Goal: Task Accomplishment & Management: Use online tool/utility

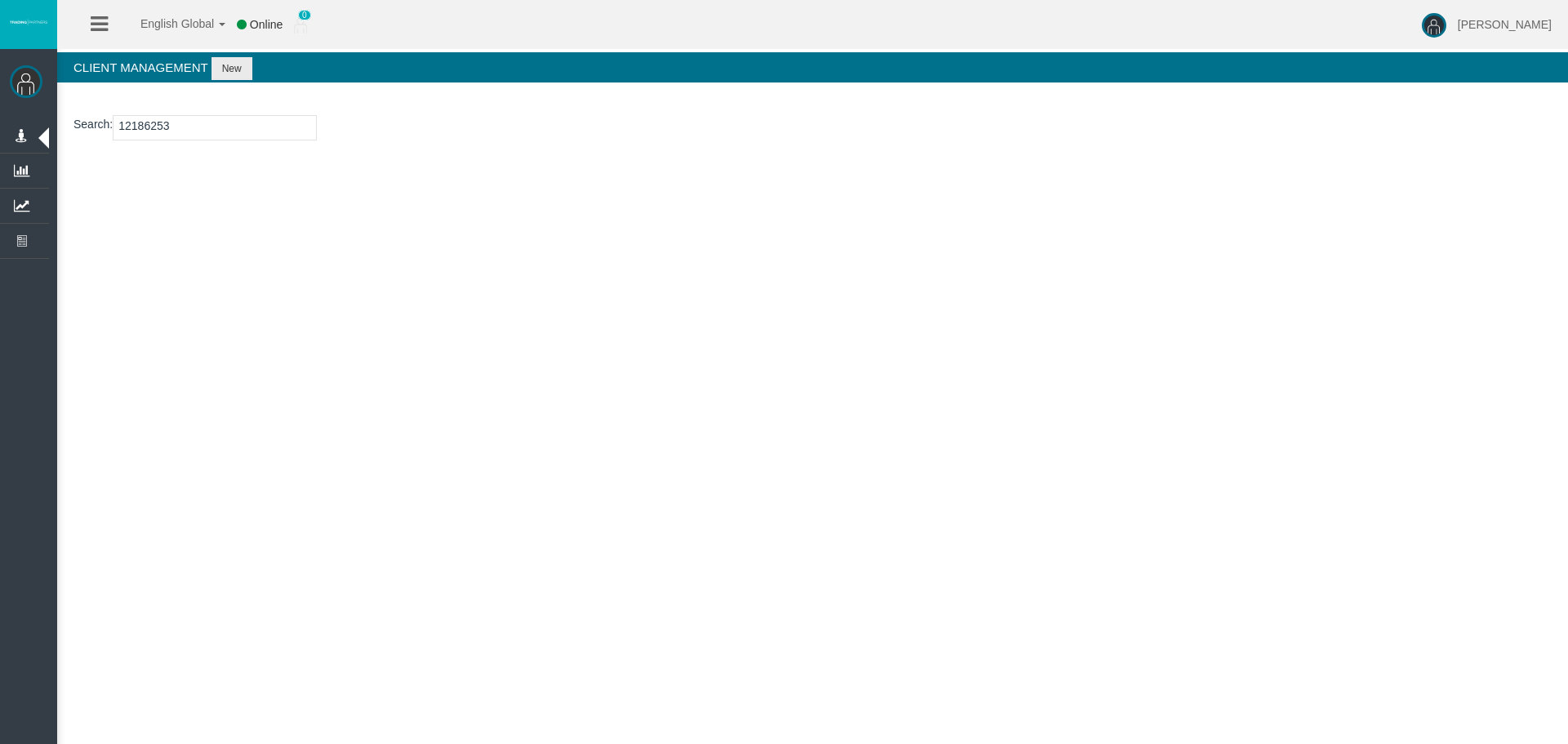
click at [156, 123] on input "12186253" at bounding box center [214, 127] width 204 height 25
type input "15175399"
click at [232, 75] on button "New" at bounding box center [232, 68] width 41 height 23
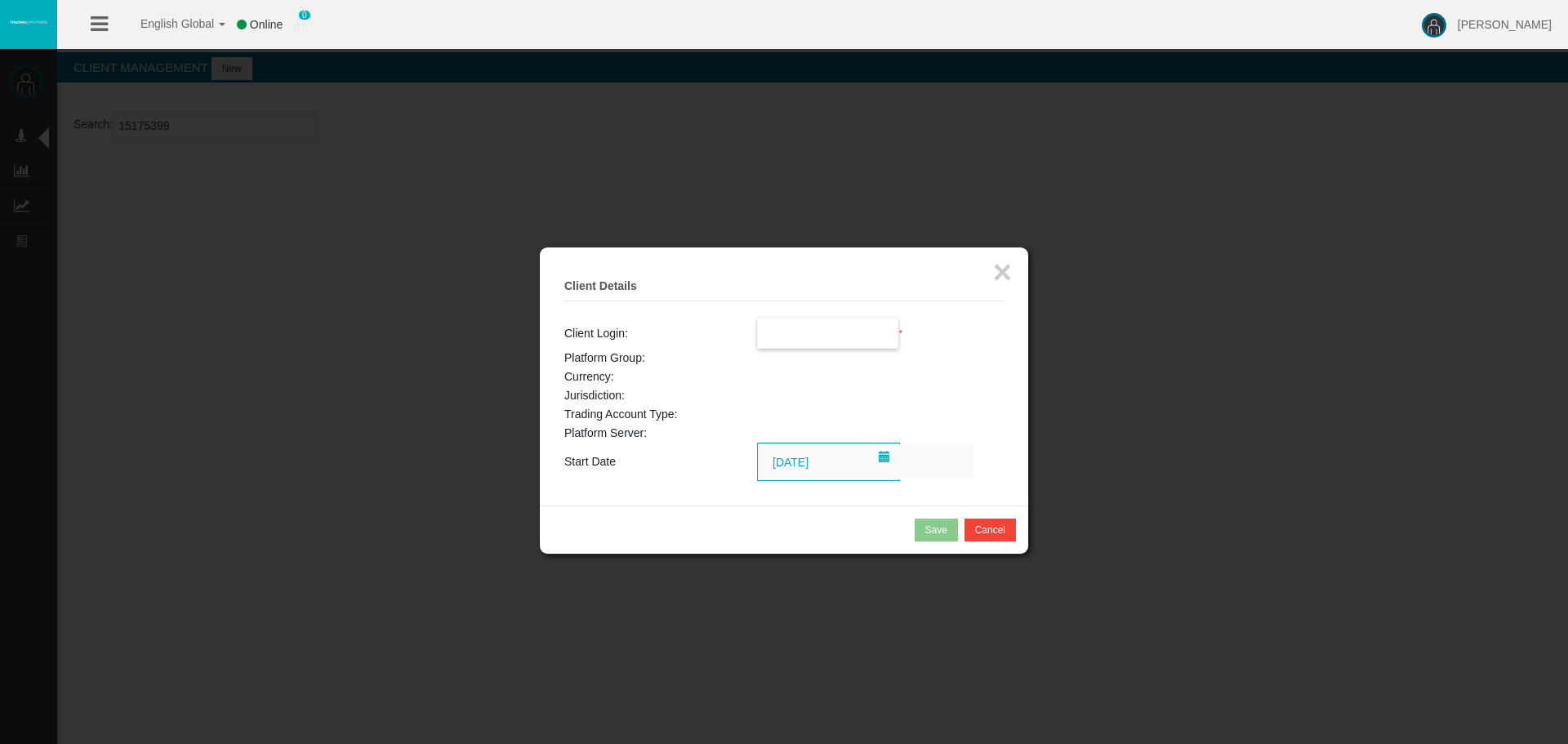
click at [808, 341] on input "text" at bounding box center [828, 333] width 140 height 30
paste input "15175399"
type input "15175399"
click at [1001, 267] on button "×" at bounding box center [1002, 272] width 19 height 33
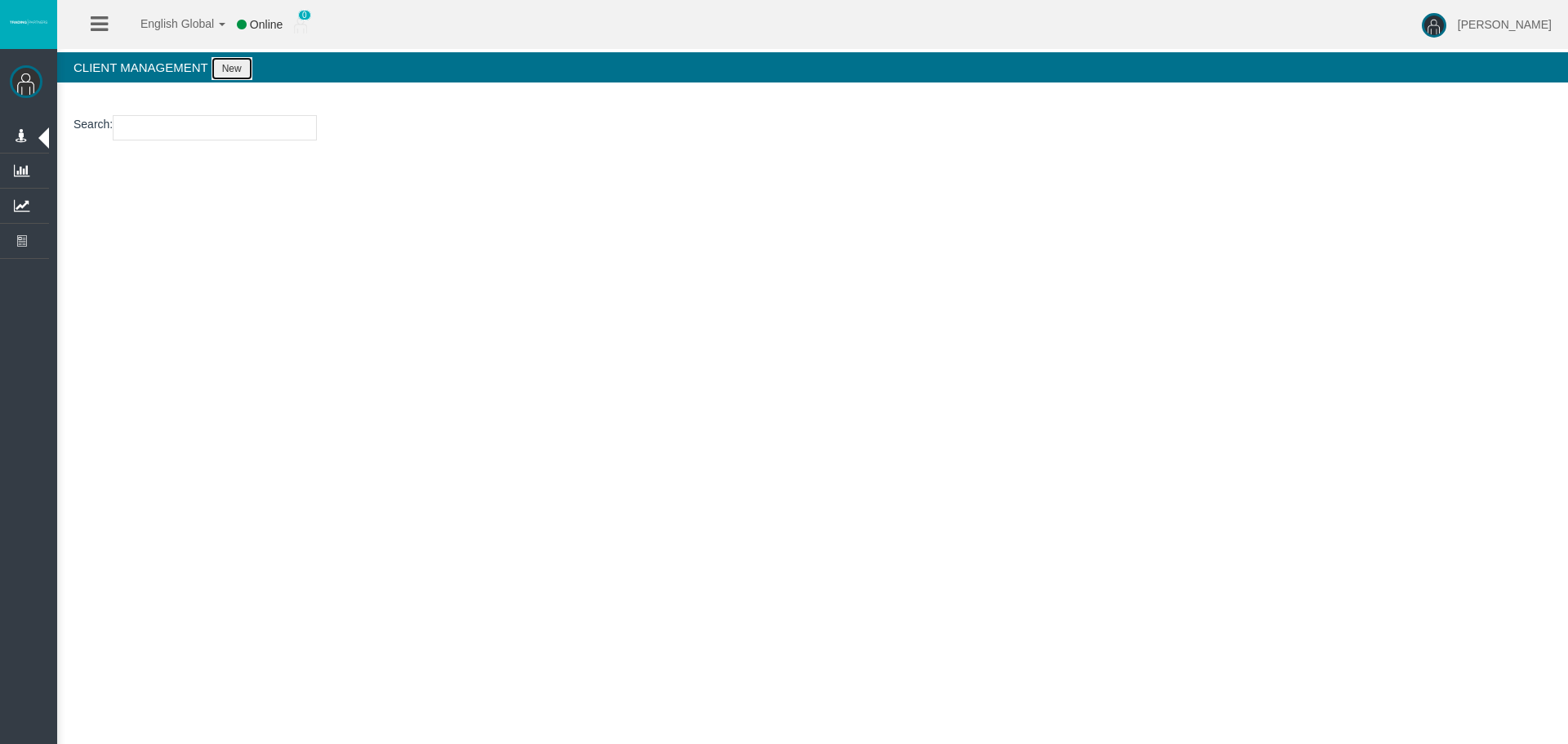
click at [236, 67] on button "New" at bounding box center [232, 68] width 41 height 23
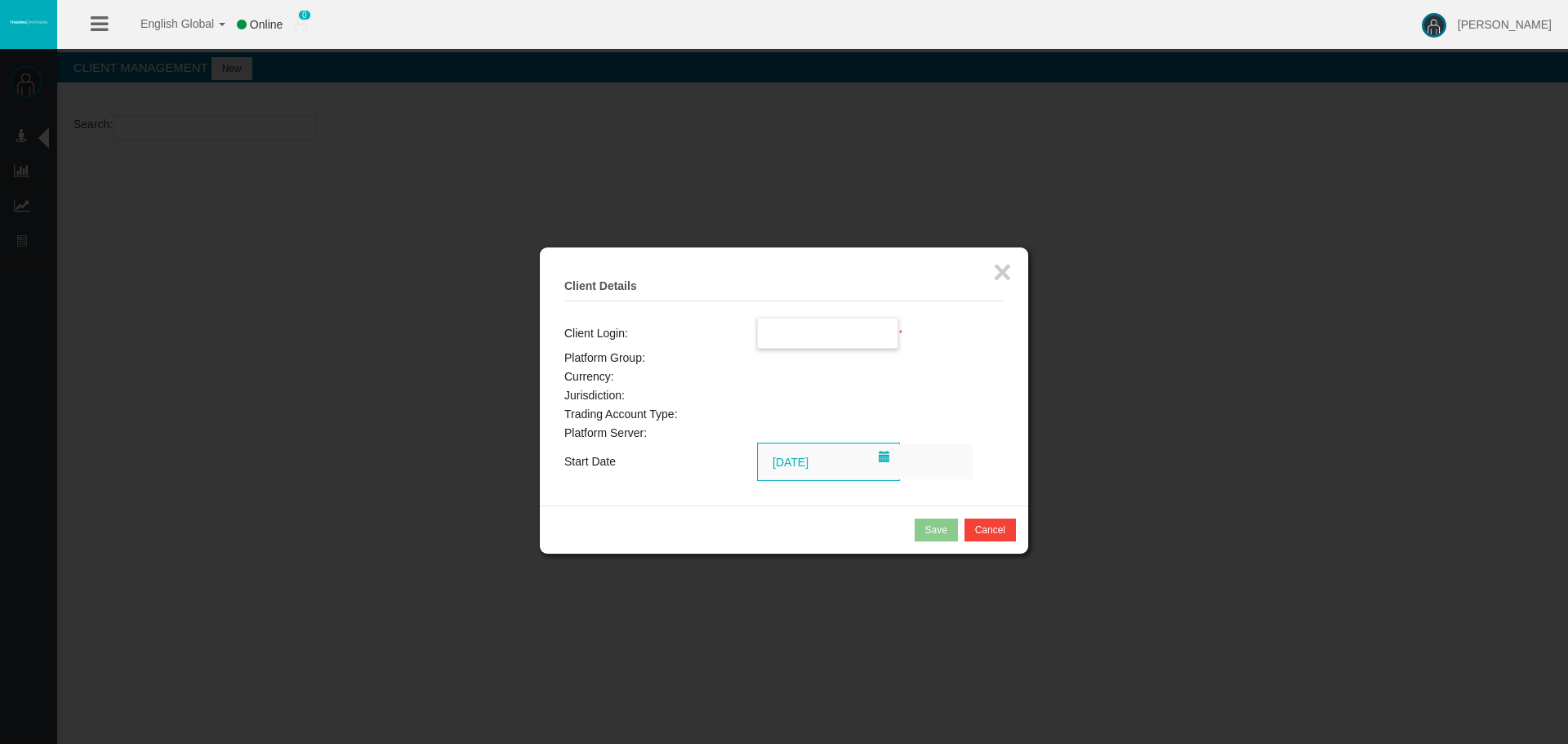
click at [795, 323] on input "text" at bounding box center [828, 333] width 140 height 30
paste input "15175399"
type input "15175399"
click at [1006, 273] on button "×" at bounding box center [1002, 272] width 19 height 33
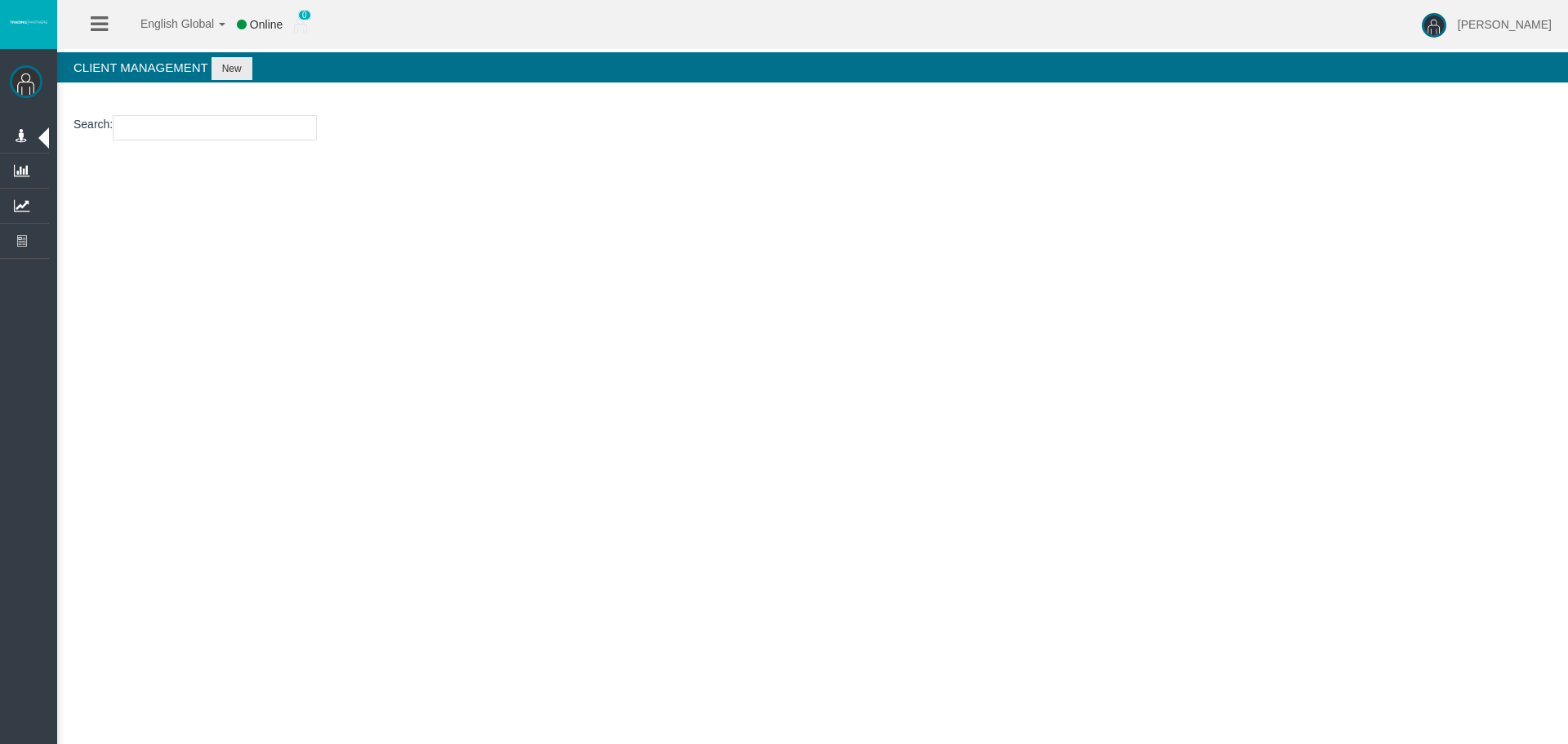
click at [178, 128] on input "number" at bounding box center [214, 127] width 204 height 25
paste input "26102653"
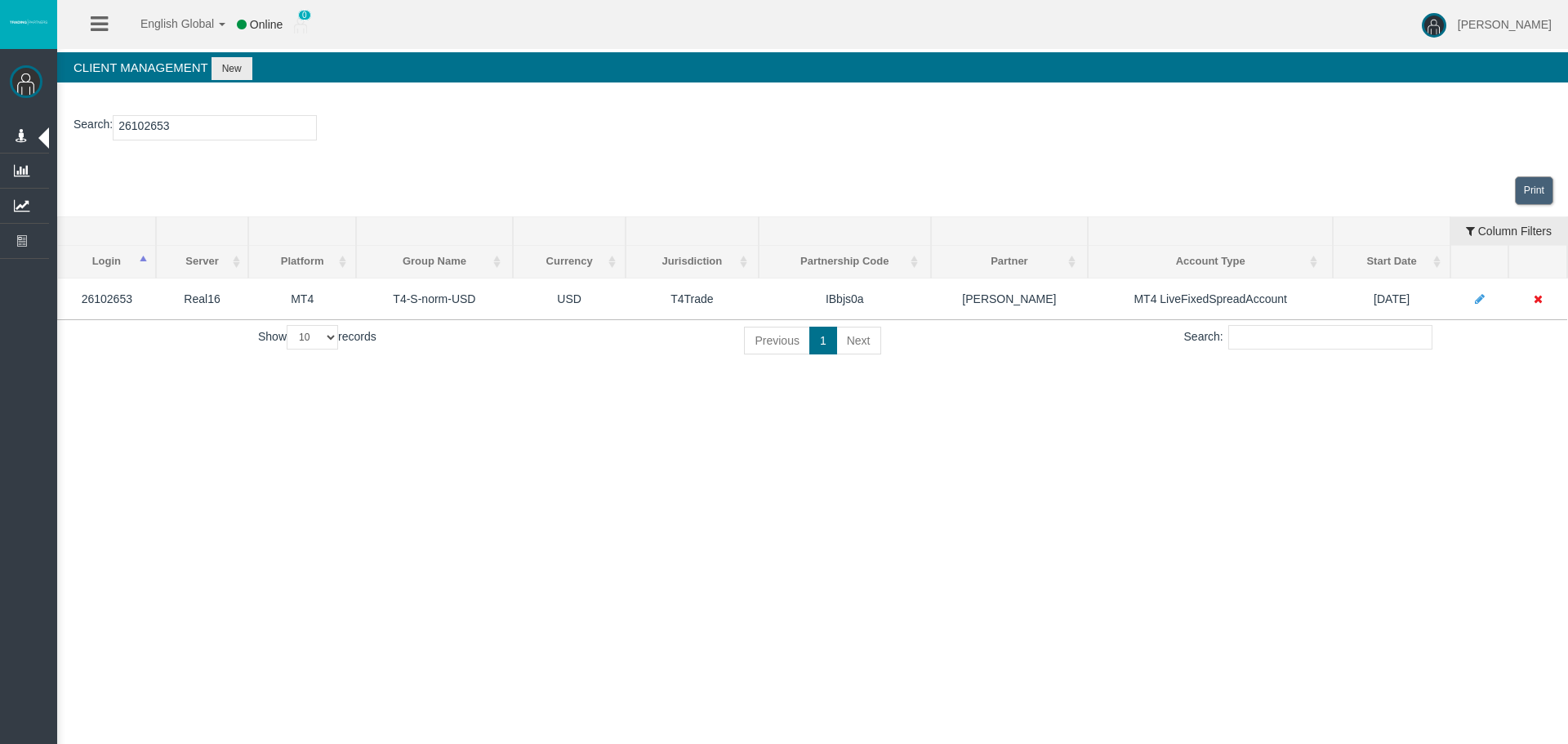
click at [151, 128] on input "26102653" at bounding box center [214, 127] width 204 height 25
paste input "094564"
click at [148, 136] on input "26094564" at bounding box center [214, 127] width 204 height 25
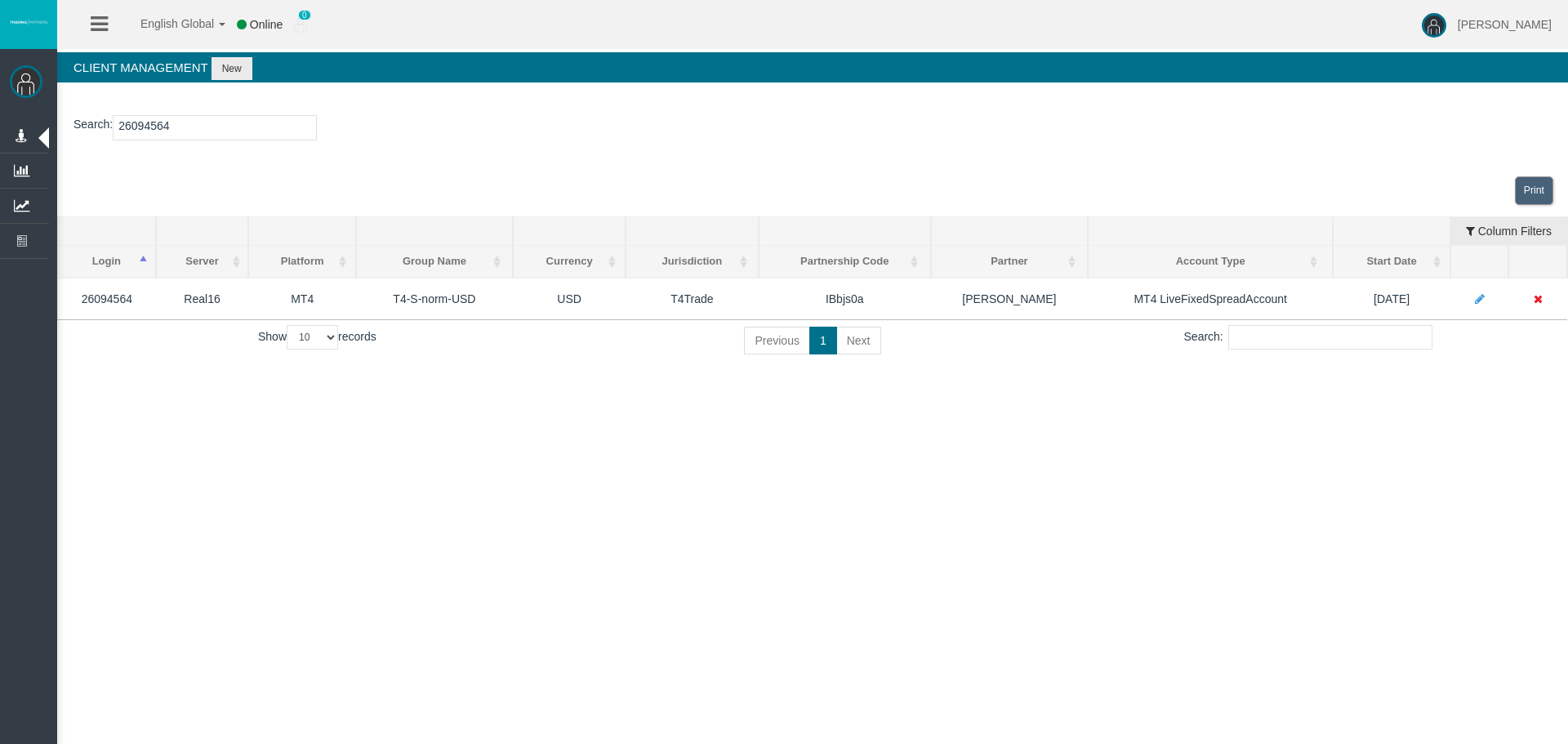
paste input "15175399"
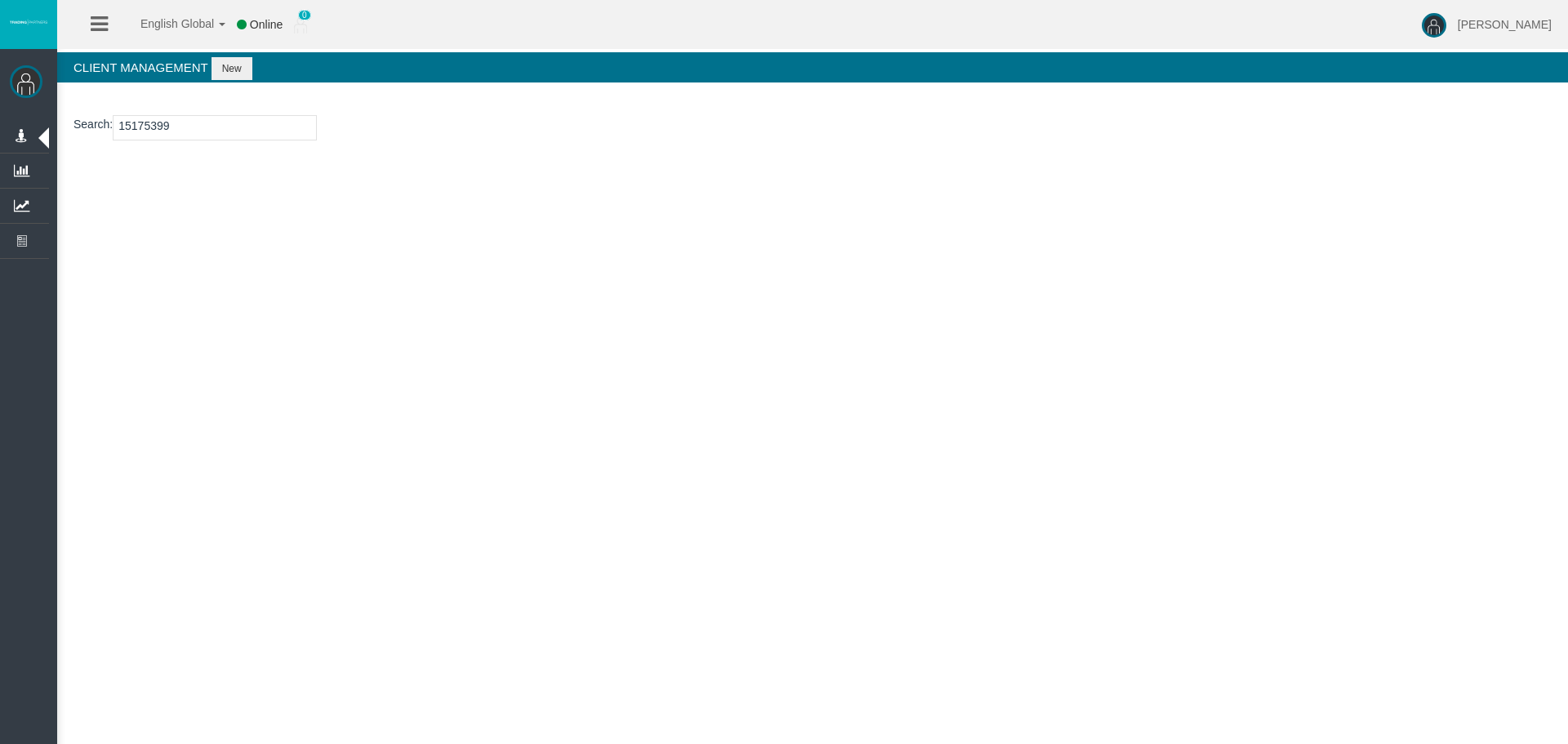
type input "15175399"
click at [230, 64] on button "New" at bounding box center [232, 68] width 41 height 23
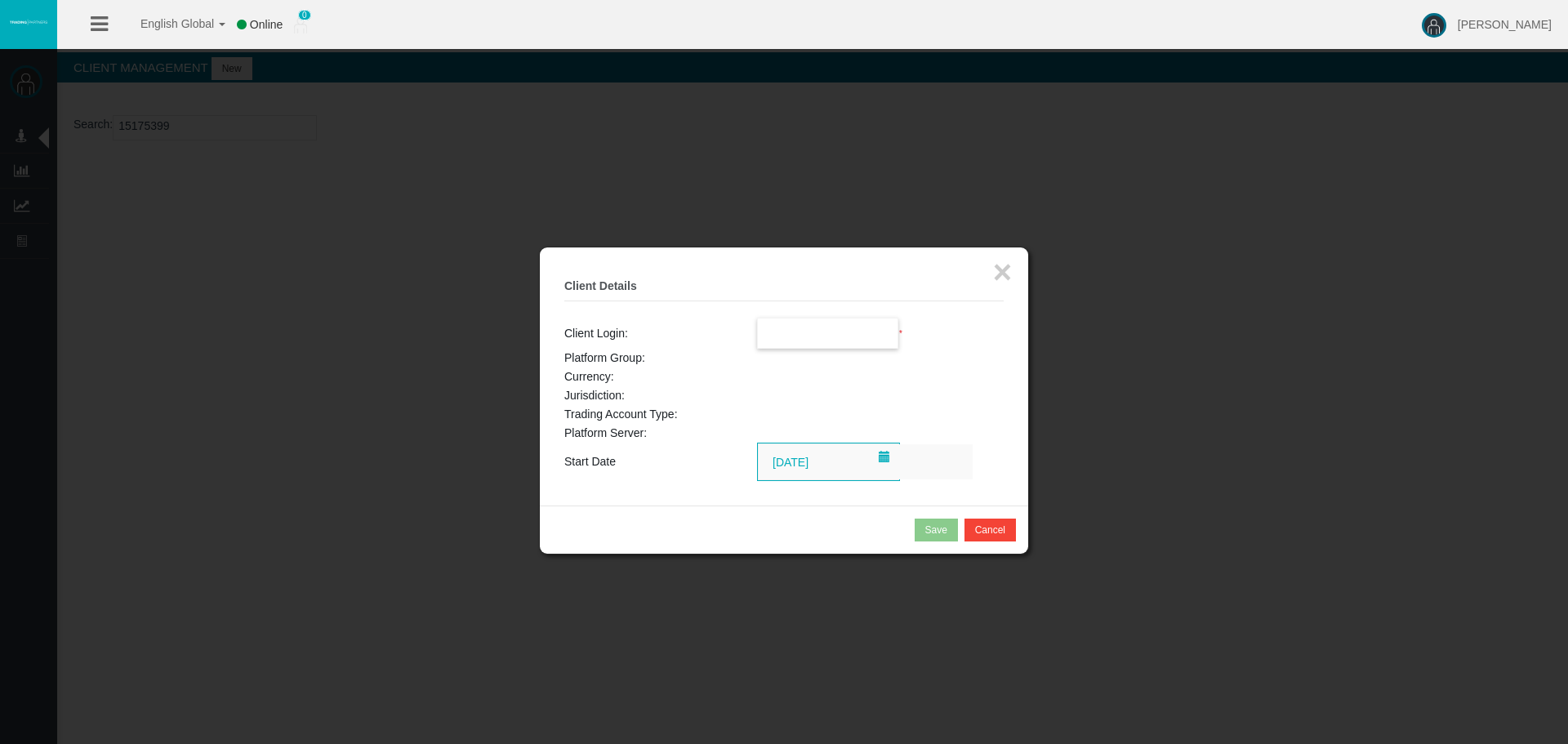
click at [799, 342] on input "text" at bounding box center [828, 333] width 140 height 30
paste input "15175399"
type input "15175399"
click at [1002, 271] on button "×" at bounding box center [1002, 272] width 19 height 33
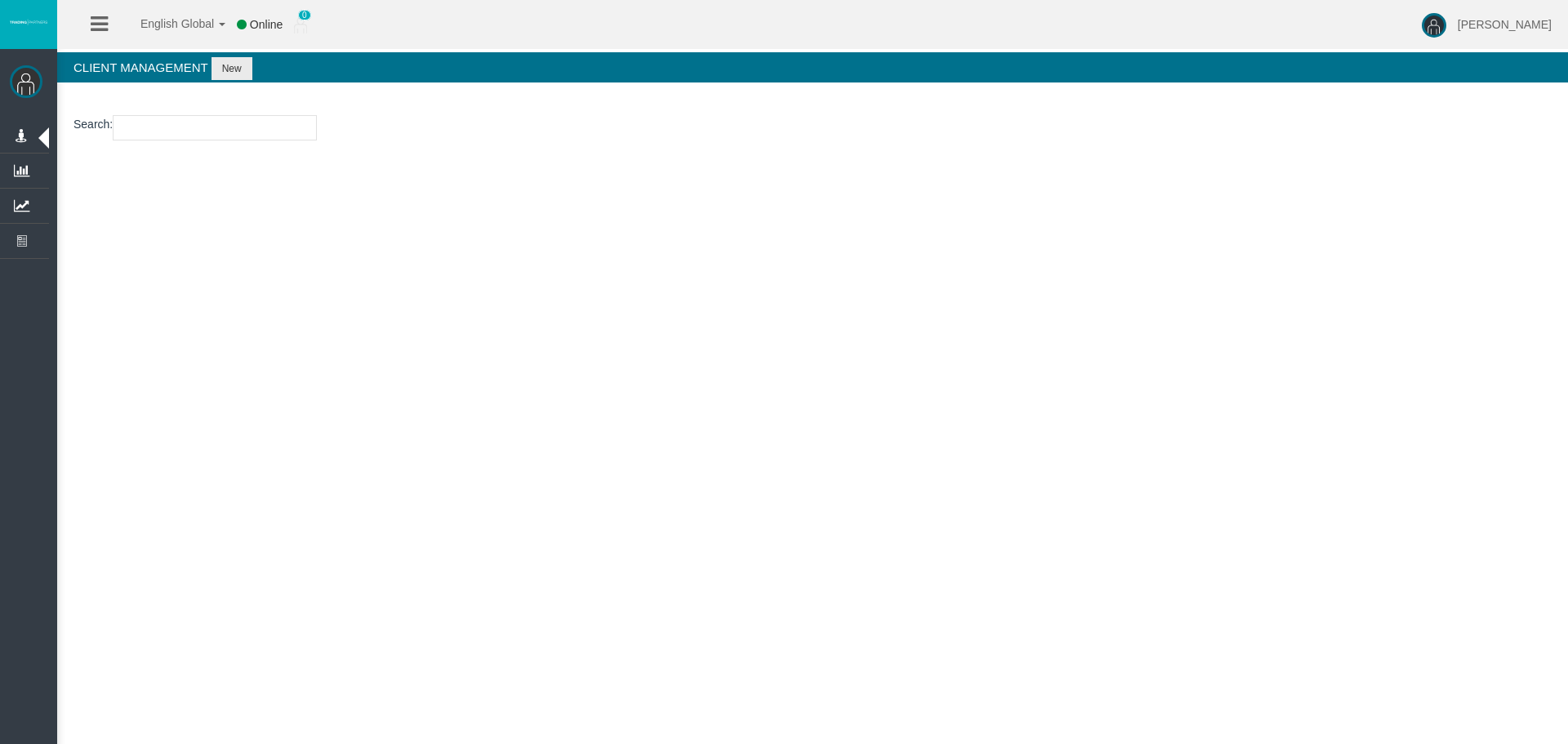
click at [216, 121] on input "number" at bounding box center [214, 127] width 204 height 25
paste input "15175399"
type input "15175399"
click at [230, 72] on button "New" at bounding box center [232, 68] width 41 height 23
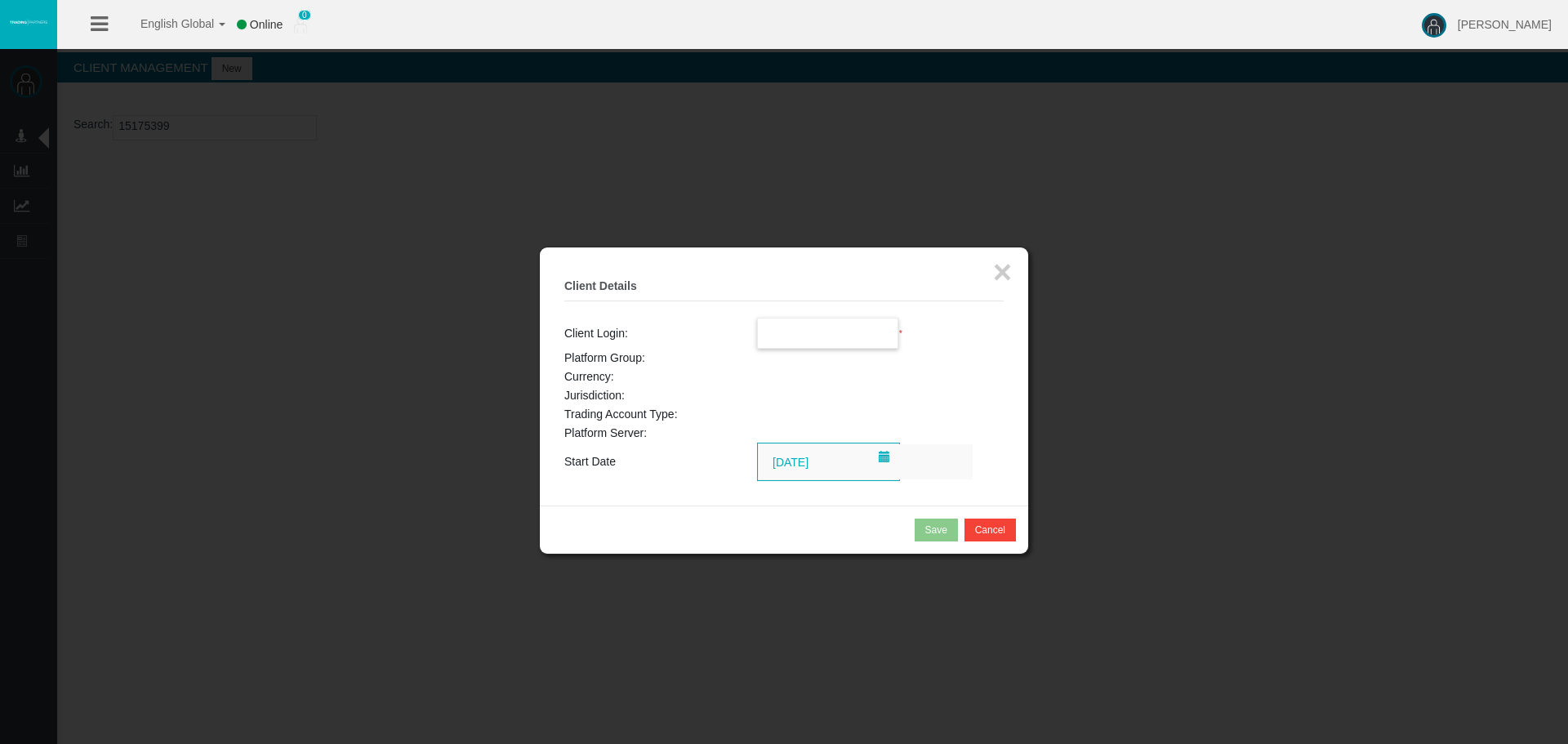
click at [794, 335] on input "text" at bounding box center [828, 333] width 140 height 30
paste input "15175399"
type input "15175399"
drag, startPoint x: 997, startPoint y: 272, endPoint x: 435, endPoint y: 16, distance: 617.6
click at [993, 272] on button "×" at bounding box center [1002, 272] width 19 height 33
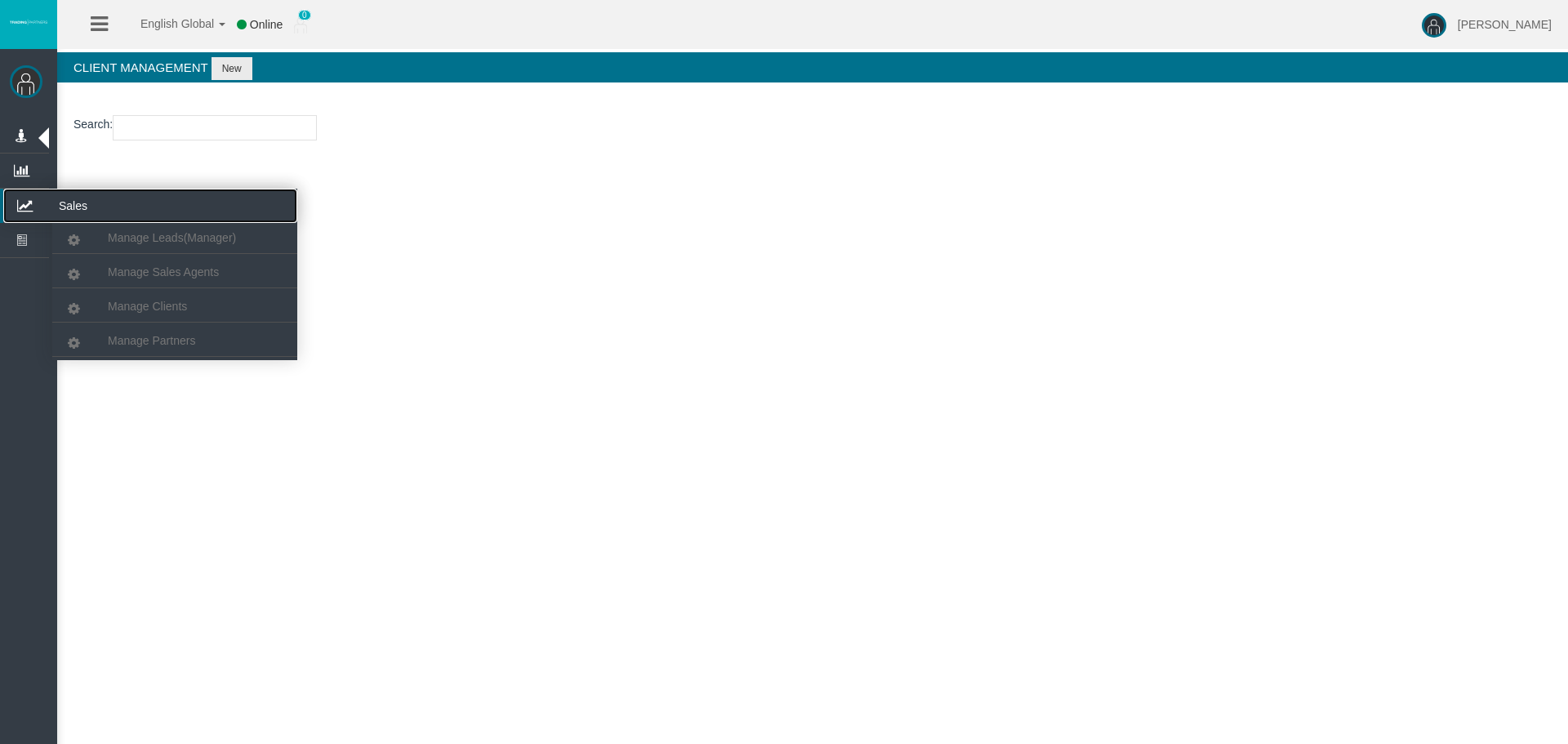
click at [39, 200] on icon at bounding box center [24, 206] width 43 height 34
click at [129, 302] on span "Manage Clients" at bounding box center [147, 305] width 80 height 13
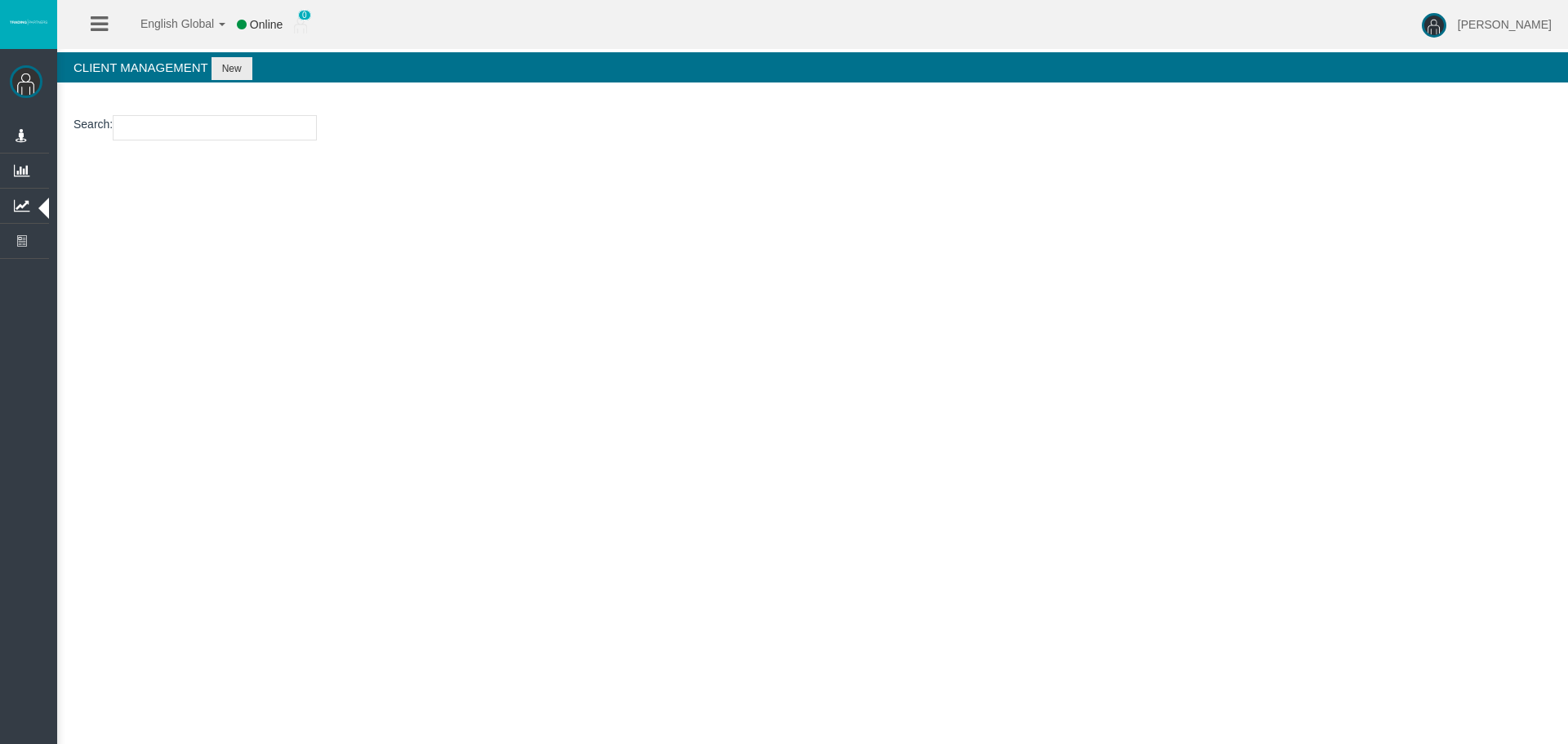
click at [182, 140] on section "Search :" at bounding box center [812, 131] width 1510 height 66
click at [179, 135] on input "number" at bounding box center [214, 127] width 204 height 25
paste input "15175399"
type input "15175399"
click at [248, 62] on button "New" at bounding box center [232, 68] width 41 height 23
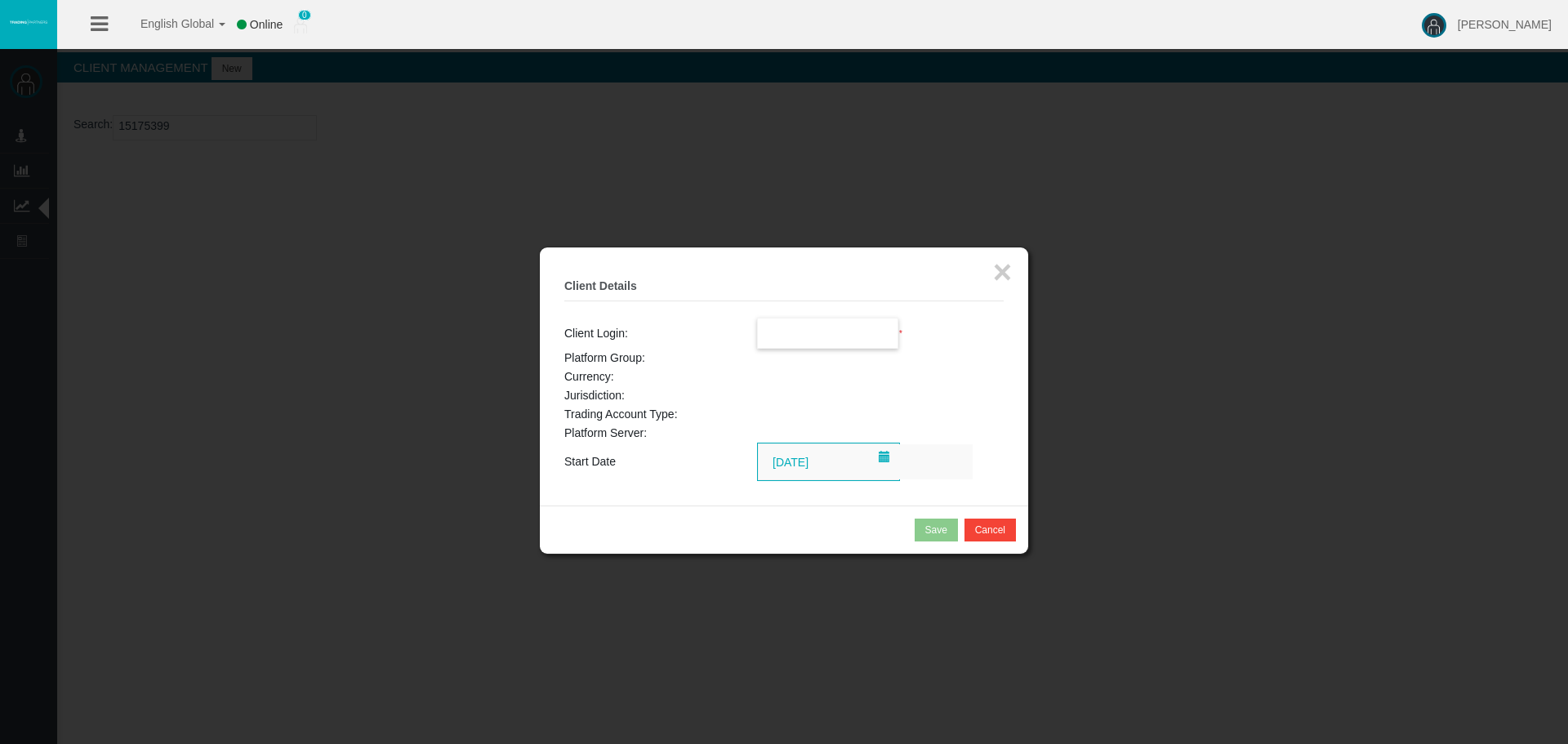
click at [859, 344] on input "text" at bounding box center [828, 333] width 140 height 30
paste input "15175399"
type input "15175399"
click at [1000, 275] on button "×" at bounding box center [1002, 272] width 19 height 33
